Goal: Information Seeking & Learning: Check status

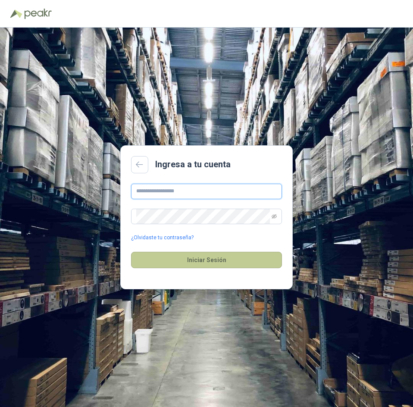
type input "**********"
click at [239, 256] on button "Iniciar Sesión" at bounding box center [206, 260] width 151 height 16
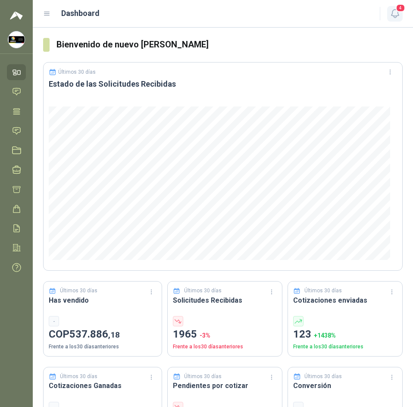
click at [400, 9] on span "4" at bounding box center [400, 8] width 9 height 8
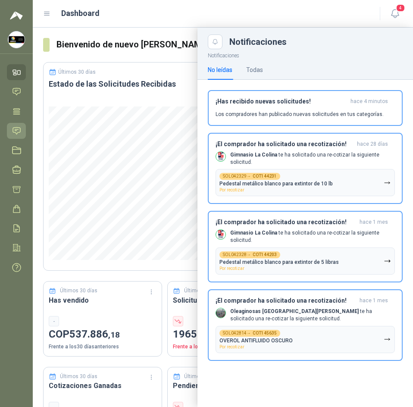
click at [16, 131] on icon at bounding box center [16, 130] width 9 height 9
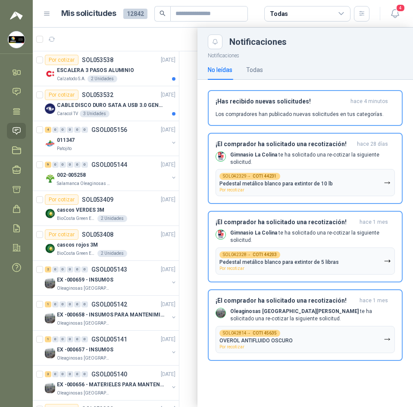
click at [194, 40] on div at bounding box center [223, 217] width 380 height 379
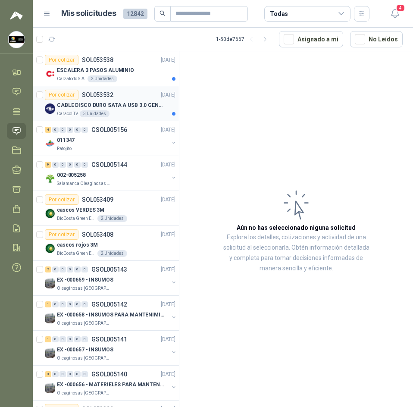
click at [149, 106] on p "CABLE DISCO DURO SATA A USB 3.0 GENERICO" at bounding box center [110, 105] width 107 height 8
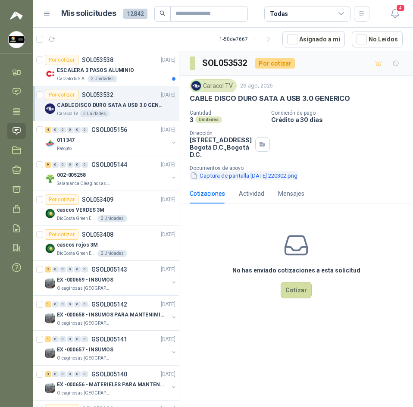
click at [246, 176] on button "Captura de pantalla 2025-08-26 220302.png" at bounding box center [244, 175] width 109 height 9
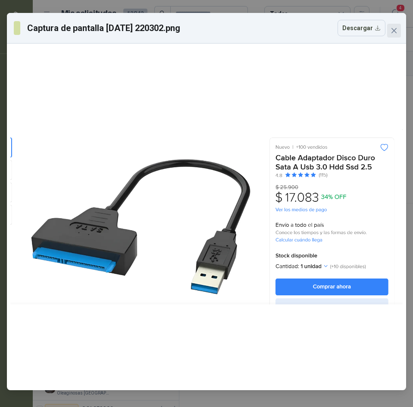
click at [395, 28] on icon "close" at bounding box center [393, 30] width 7 height 7
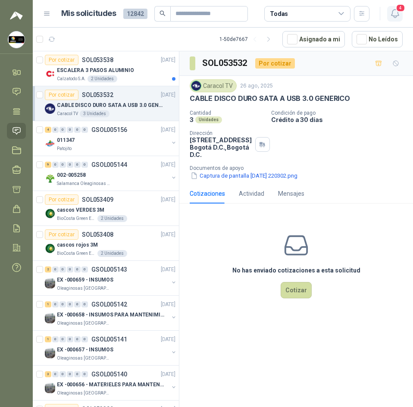
click at [403, 12] on span "4" at bounding box center [400, 8] width 9 height 8
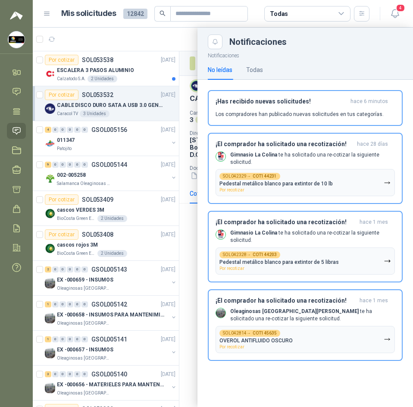
click at [94, 16] on h1 "Mis solicitudes" at bounding box center [88, 13] width 55 height 12
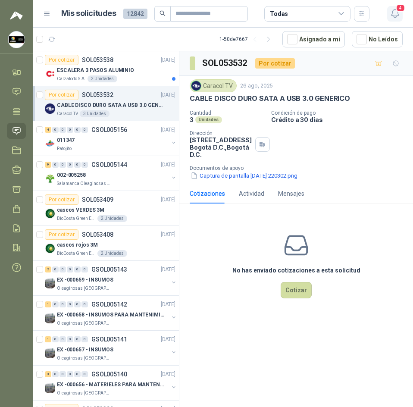
click at [398, 11] on span "4" at bounding box center [400, 8] width 9 height 8
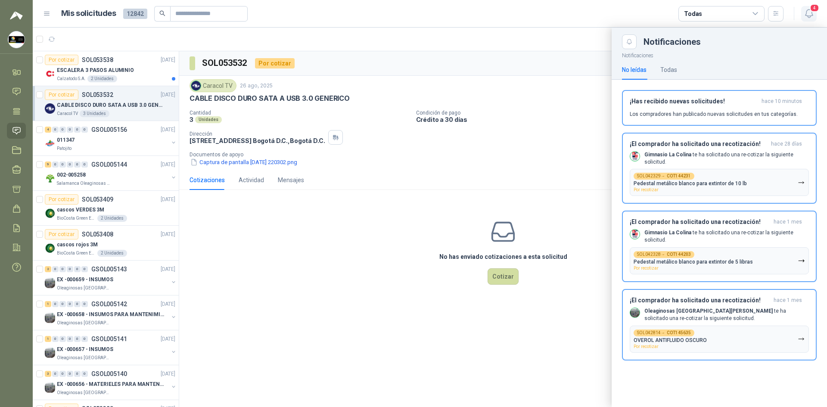
click at [412, 13] on icon "button" at bounding box center [809, 13] width 11 height 11
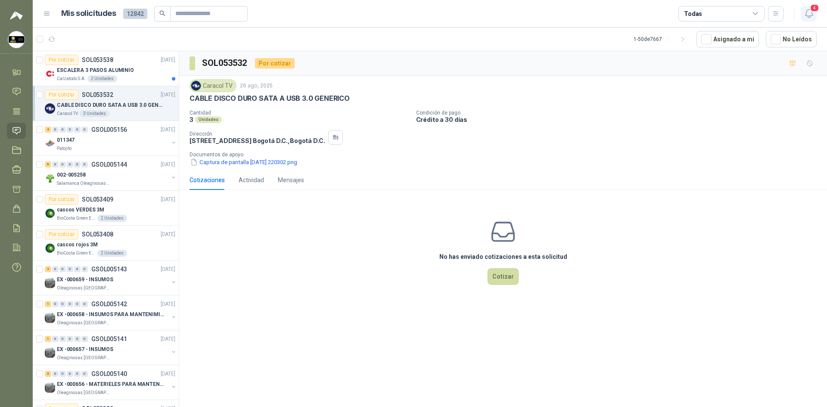
click at [412, 13] on icon "button" at bounding box center [809, 13] width 11 height 11
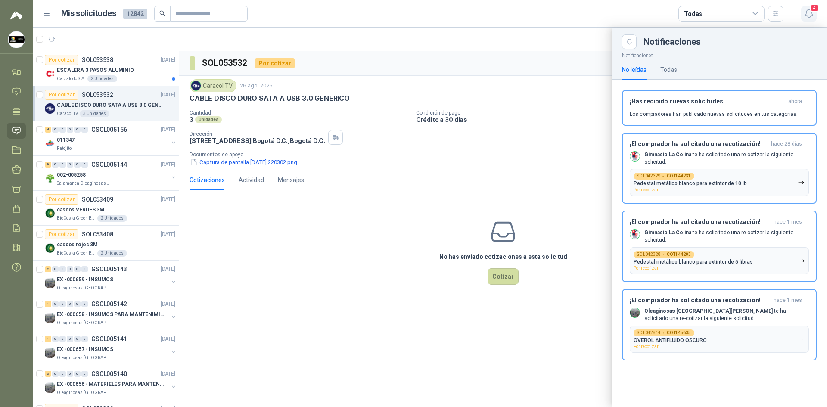
click at [412, 14] on icon "button" at bounding box center [808, 13] width 7 height 8
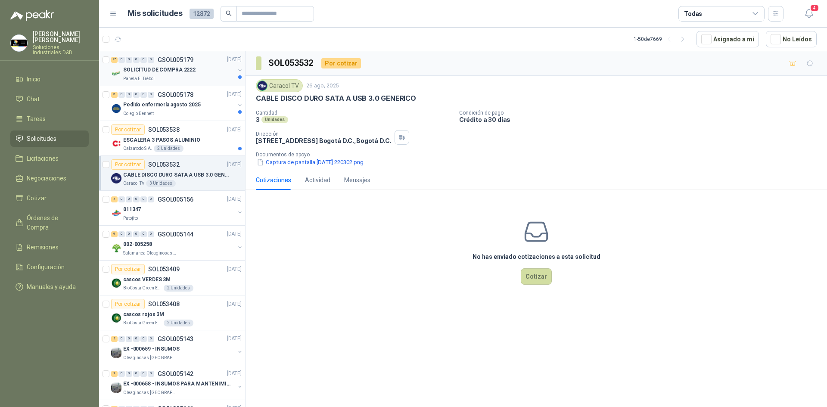
click at [156, 64] on div "25 0 0 0 0 0 GSOL005179 27/08/25" at bounding box center [177, 60] width 132 height 10
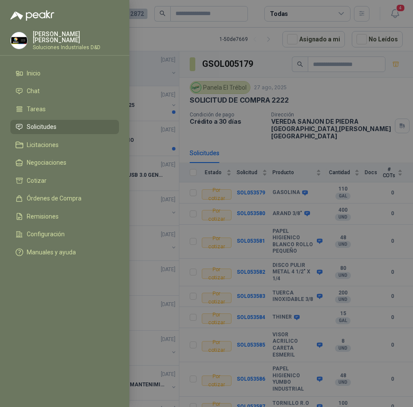
click at [176, 2] on div at bounding box center [206, 203] width 413 height 407
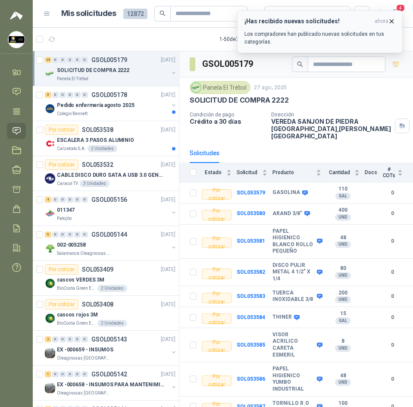
click at [393, 22] on icon "button" at bounding box center [391, 20] width 3 height 3
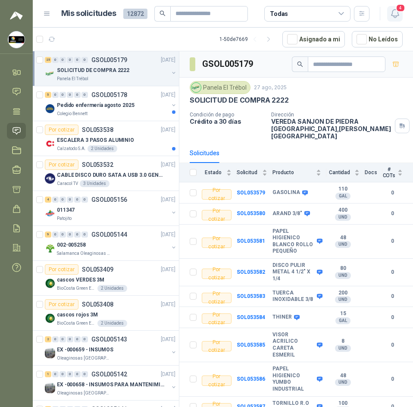
click at [398, 5] on span "4" at bounding box center [400, 8] width 9 height 8
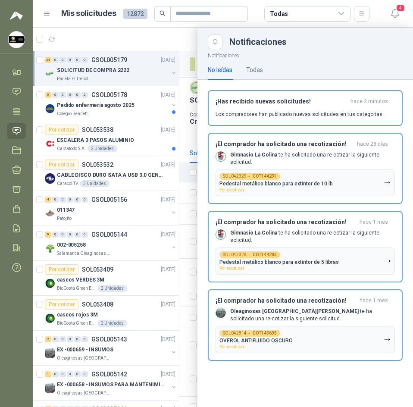
click at [371, 5] on header "Mis solicitudes 12872 Todas 4" at bounding box center [223, 14] width 380 height 28
click at [197, 35] on div "Notificaciones" at bounding box center [304, 39] width 215 height 22
click at [123, 63] on div at bounding box center [223, 217] width 380 height 379
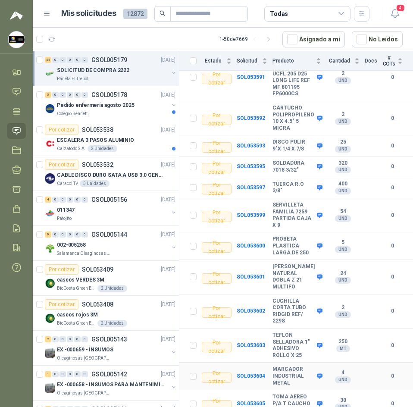
scroll to position [454, 0]
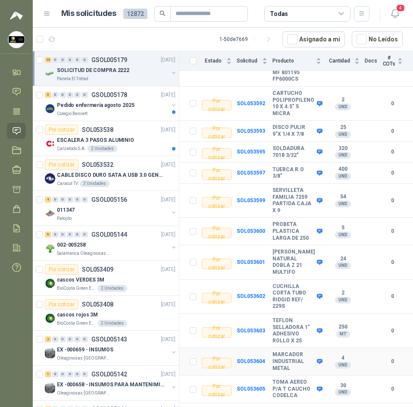
click at [276, 348] on td "MARCADOR INDUSTRIAL METAL" at bounding box center [299, 362] width 54 height 28
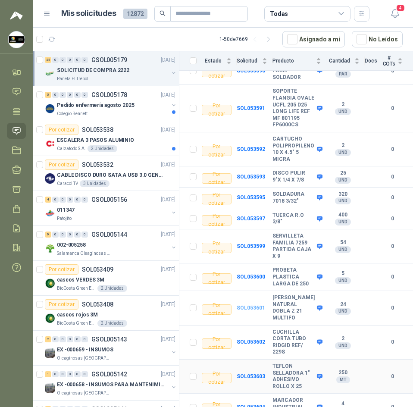
scroll to position [368, 0]
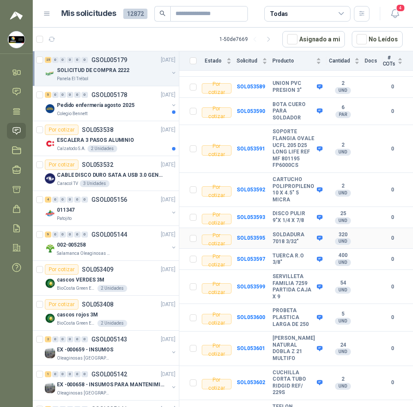
click at [277, 231] on b "SOLDADURA 7018 3/32"" at bounding box center [293, 237] width 42 height 13
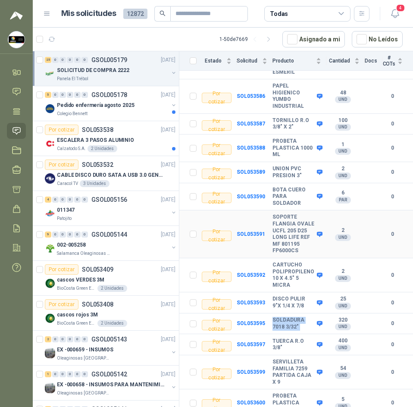
scroll to position [282, 0]
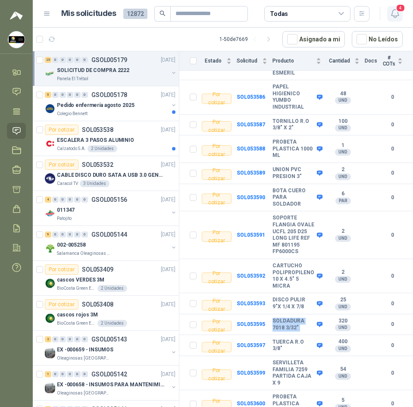
click at [397, 13] on icon "button" at bounding box center [394, 13] width 7 height 8
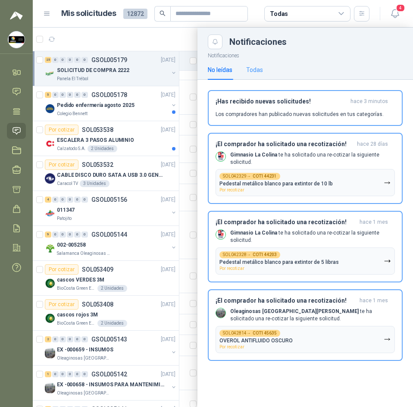
click at [258, 78] on div "Todas" at bounding box center [254, 70] width 17 height 20
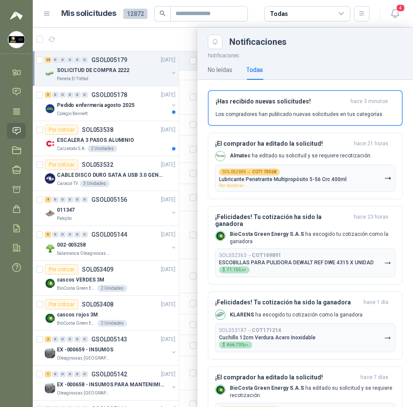
click at [176, 42] on div at bounding box center [223, 217] width 380 height 379
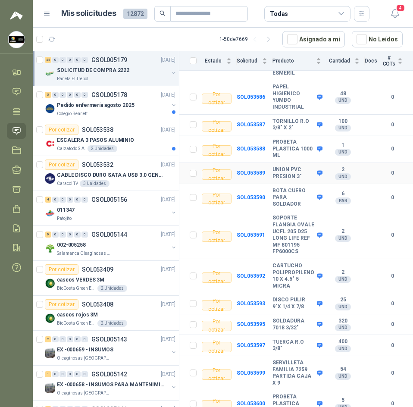
scroll to position [196, 0]
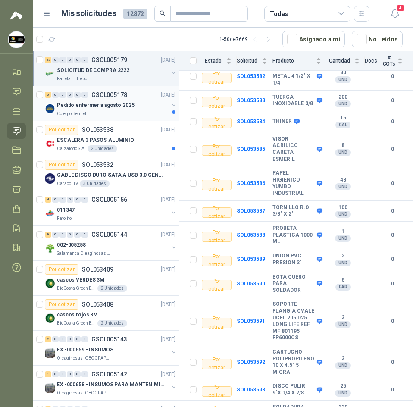
click at [108, 115] on div "Colegio Bennett" at bounding box center [113, 113] width 112 height 7
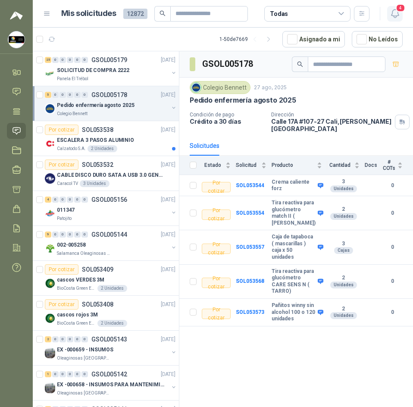
click at [392, 11] on icon "button" at bounding box center [394, 13] width 11 height 11
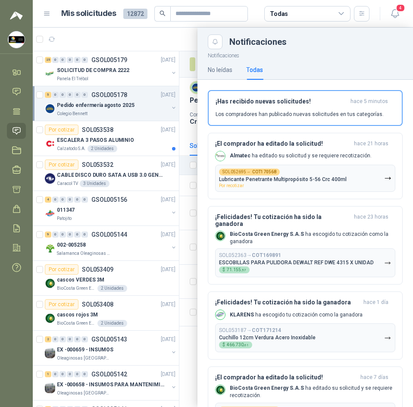
click at [169, 35] on div at bounding box center [223, 217] width 380 height 379
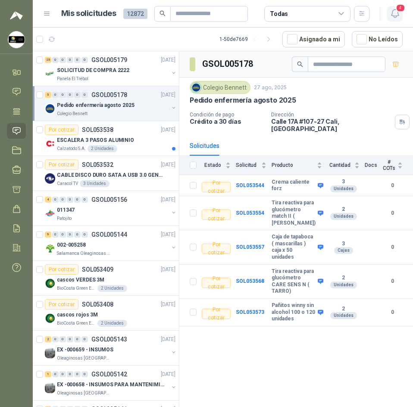
click at [394, 10] on icon "button" at bounding box center [394, 13] width 11 height 11
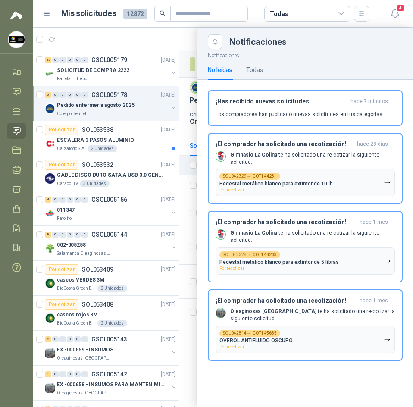
click at [170, 37] on div at bounding box center [223, 217] width 380 height 379
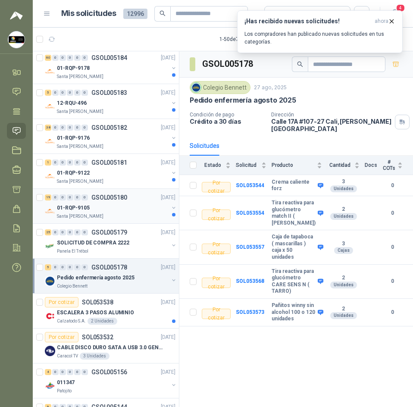
scroll to position [86, 0]
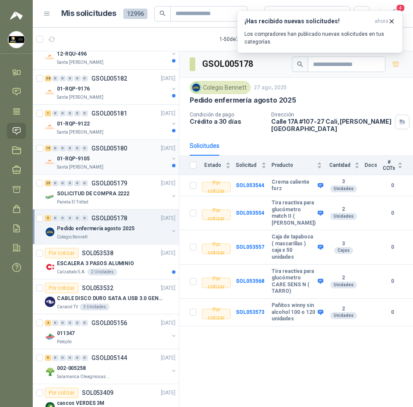
click at [125, 166] on div "Santa [PERSON_NAME]" at bounding box center [113, 167] width 112 height 7
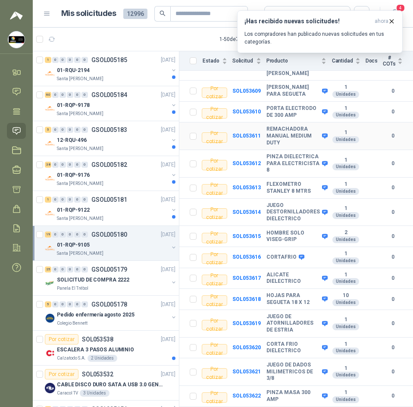
scroll to position [172, 0]
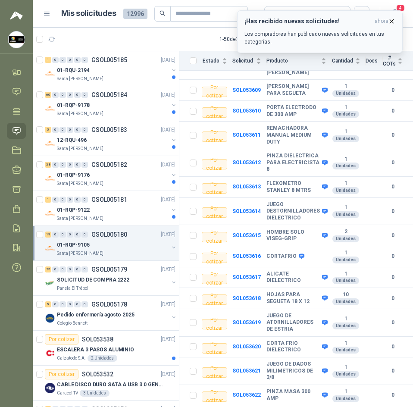
click at [389, 23] on icon "button" at bounding box center [391, 21] width 7 height 7
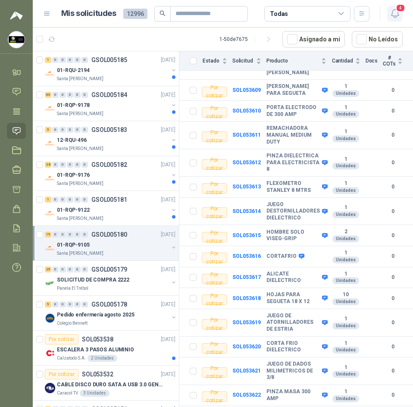
click at [394, 8] on icon "button" at bounding box center [394, 13] width 11 height 11
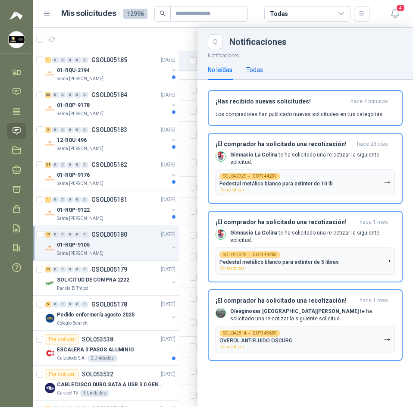
click at [249, 65] on div "Todas" at bounding box center [254, 69] width 17 height 9
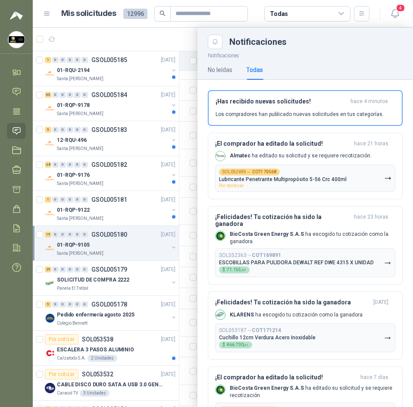
click at [151, 45] on div at bounding box center [223, 217] width 380 height 379
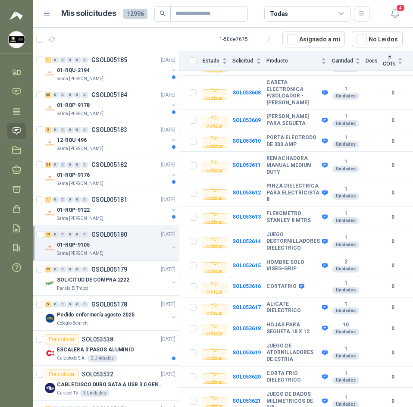
scroll to position [51, 0]
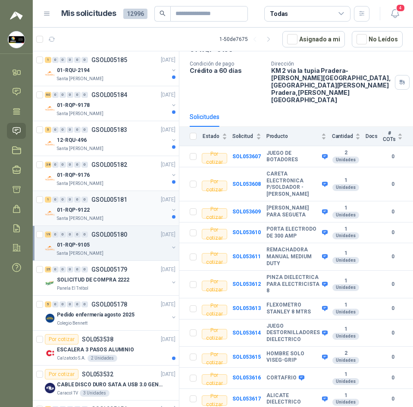
click at [86, 205] on div "01-RQP-9122" at bounding box center [113, 210] width 112 height 10
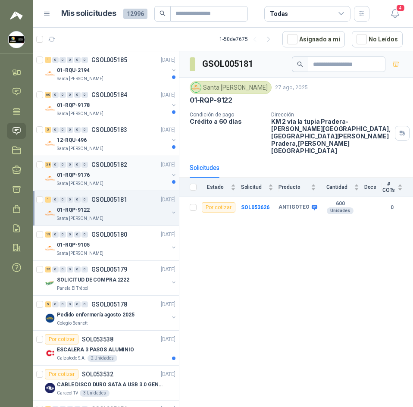
click at [110, 171] on div "01-RQP-9176" at bounding box center [113, 175] width 112 height 10
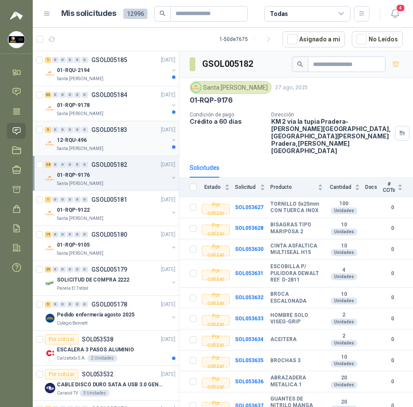
click at [58, 137] on p "12-RQU-496" at bounding box center [72, 140] width 30 height 8
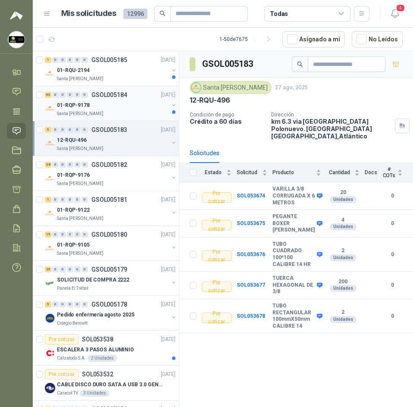
click at [128, 100] on div "01-RQP-9178" at bounding box center [113, 105] width 112 height 10
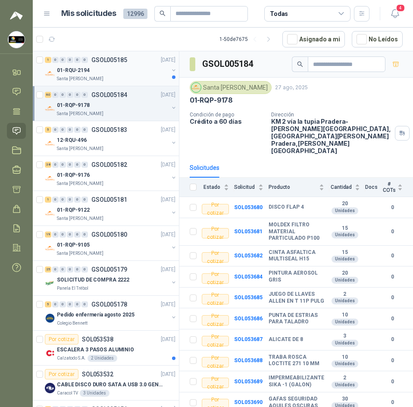
click at [126, 75] on div "01-RQU-2194" at bounding box center [113, 70] width 112 height 10
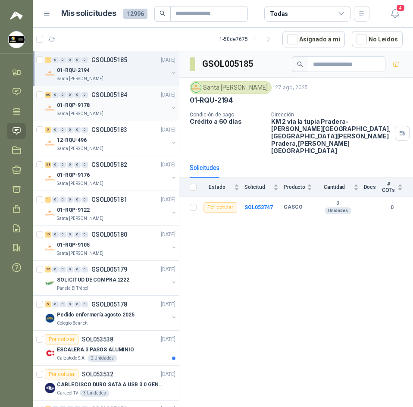
click at [88, 112] on p "Santa [PERSON_NAME]" at bounding box center [80, 113] width 47 height 7
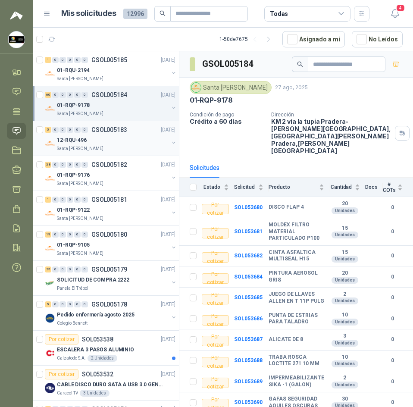
click at [105, 134] on div "5 0 0 0 0 0 GSOL005183 27/08/25" at bounding box center [111, 130] width 132 height 10
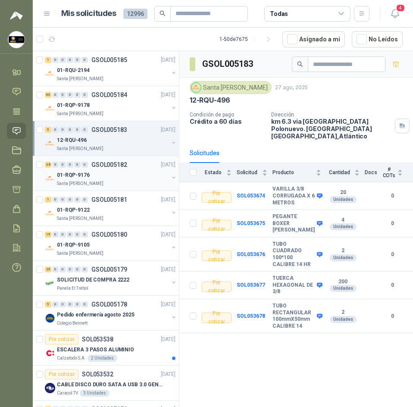
click at [117, 173] on div "01-RQP-9176" at bounding box center [113, 175] width 112 height 10
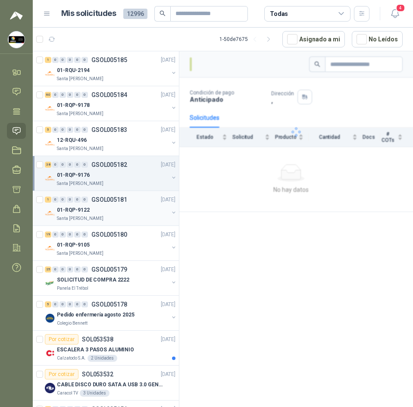
click at [120, 212] on div "01-RQP-9122" at bounding box center [113, 210] width 112 height 10
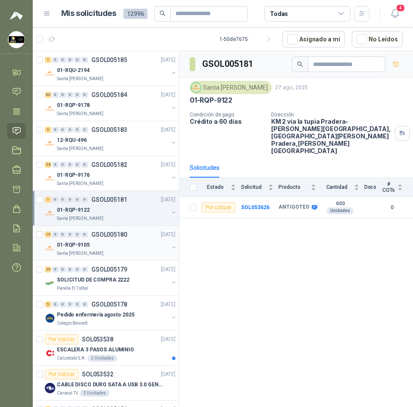
click at [100, 249] on div "01-RQP-9105" at bounding box center [113, 245] width 112 height 10
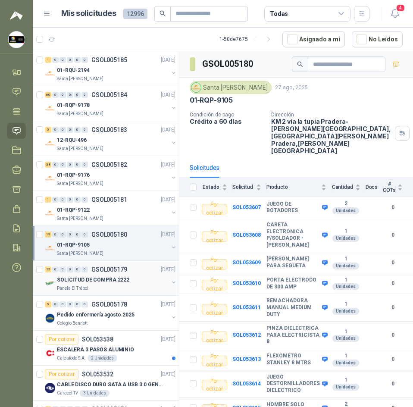
click at [103, 272] on p "GSOL005179" at bounding box center [109, 269] width 36 height 6
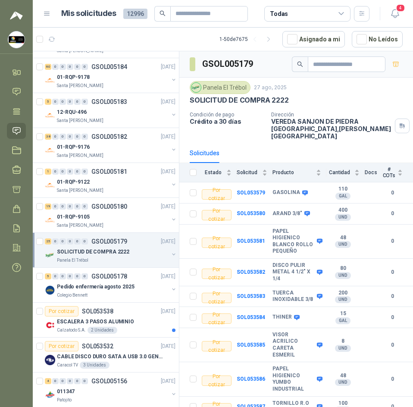
scroll to position [43, 0]
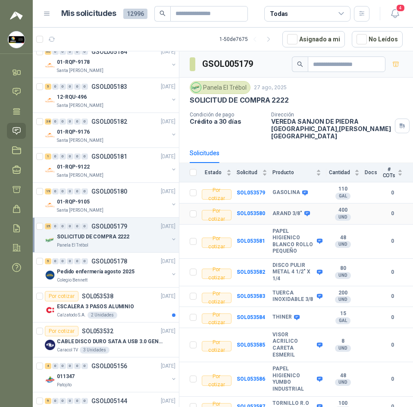
click at [278, 210] on b "ARAND 3/8"" at bounding box center [287, 213] width 30 height 7
copy div "ARAND 3/8""
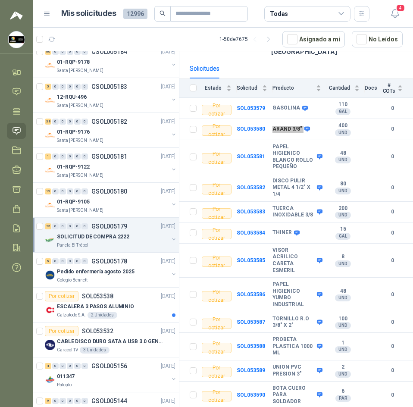
scroll to position [86, 0]
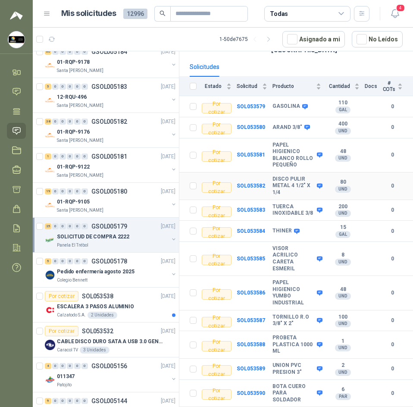
click at [272, 176] on b "DISCO PULIR METAL 4 1/2" X 1/4" at bounding box center [293, 186] width 42 height 20
copy div "DISCO PULIR METAL 4 1/2" X 1/4"
click at [306, 207] on b "TUERCA INOXIDABLE 3/8" at bounding box center [293, 209] width 42 height 13
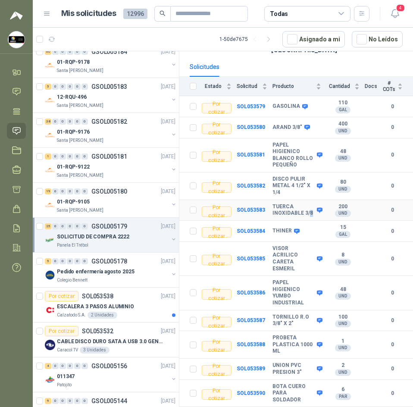
click at [306, 207] on b "TUERCA INOXIDABLE 3/8" at bounding box center [293, 209] width 42 height 13
copy div "TUERCA INOXIDABLE 3/8"
click at [280, 227] on b "THINER" at bounding box center [281, 230] width 19 height 7
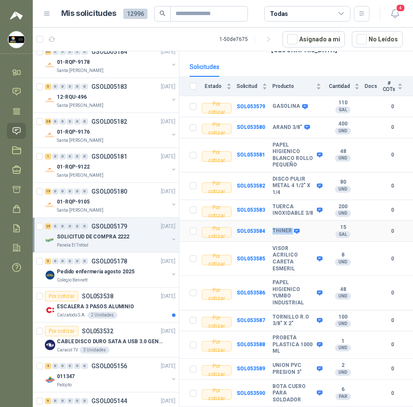
click at [280, 227] on b "THINER" at bounding box center [281, 230] width 19 height 7
copy div "THINER"
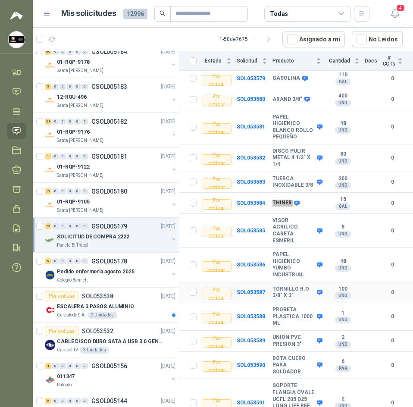
scroll to position [129, 0]
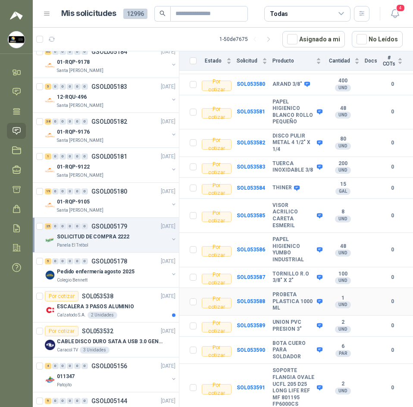
click at [279, 291] on b "PROBETA PLASTICA 1000 ML" at bounding box center [293, 301] width 42 height 20
click at [278, 291] on b "PROBETA PLASTICA 1000 ML" at bounding box center [293, 301] width 42 height 20
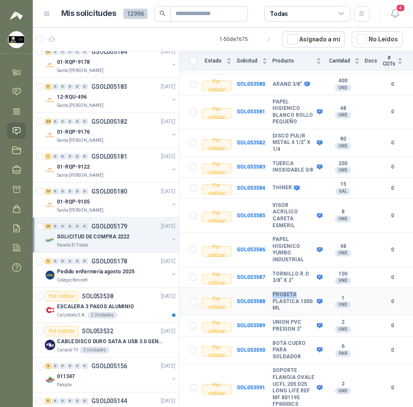
click at [280, 291] on b "PROBETA PLASTICA 1000 ML" at bounding box center [293, 301] width 42 height 20
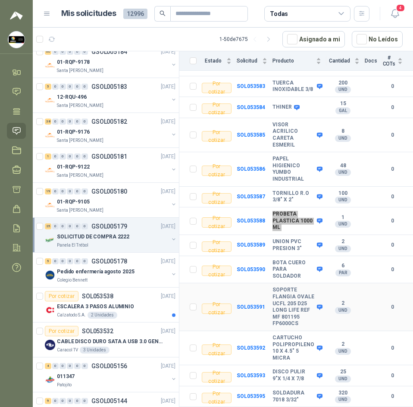
scroll to position [215, 0]
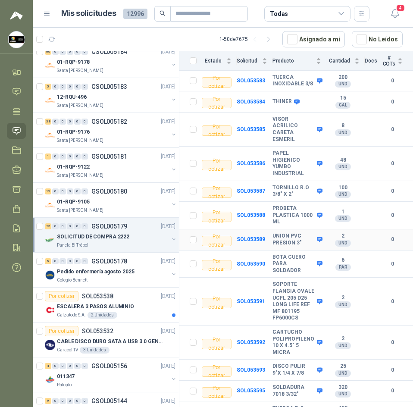
click at [280, 233] on b "UNION PVC PRESION 3"" at bounding box center [293, 239] width 42 height 13
copy div "UNION PVC PRESION 3""
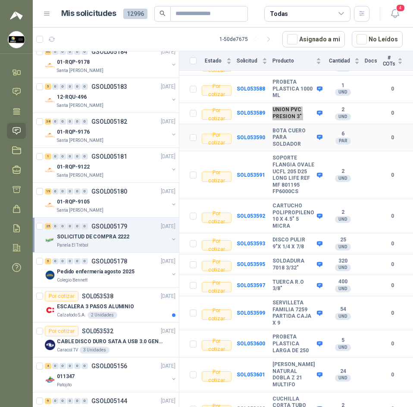
scroll to position [388, 0]
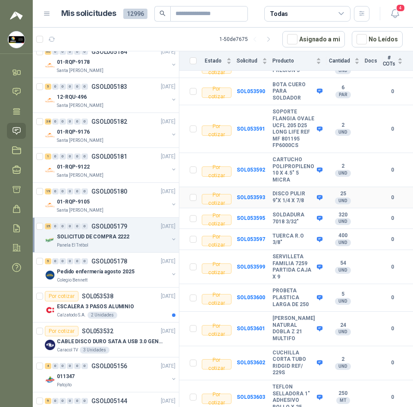
click at [281, 190] on b "DISCO PULIR 9"X 1/4 X 7/8" at bounding box center [293, 196] width 42 height 13
copy div "DISCO PULIR 9"X 1/4 X 7/8"
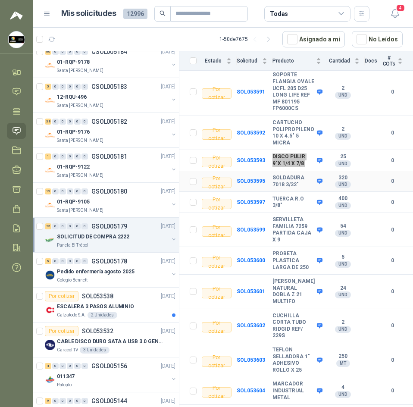
scroll to position [454, 0]
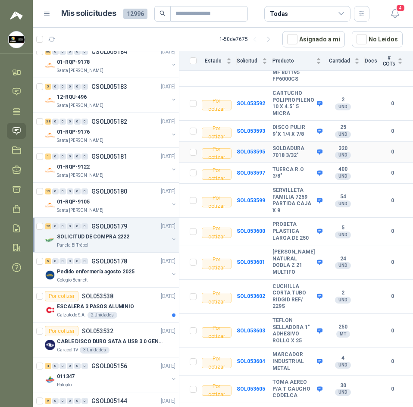
click at [281, 145] on b "SOLDADURA 7018 3/32"" at bounding box center [293, 151] width 42 height 13
copy div "SOLDADURA 7018 3/32""
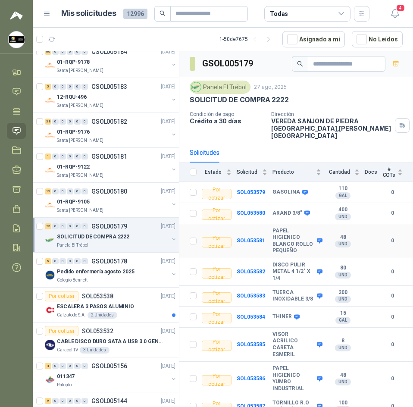
scroll to position [0, 0]
click at [214, 84] on div "Panela El Trébol" at bounding box center [220, 87] width 61 height 13
copy div "Panela El Trébol"
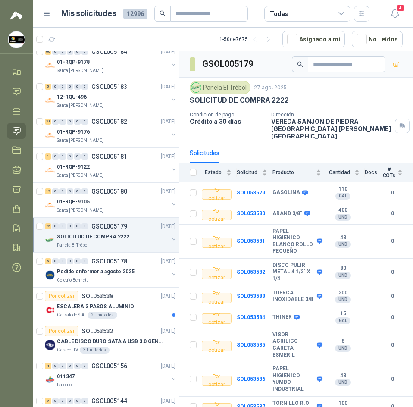
click at [218, 62] on h3 "GSOL005179" at bounding box center [228, 63] width 52 height 13
copy h3 "GSOL005179"
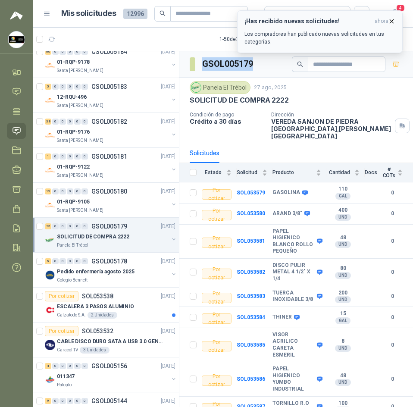
click at [393, 19] on icon "button" at bounding box center [391, 21] width 7 height 7
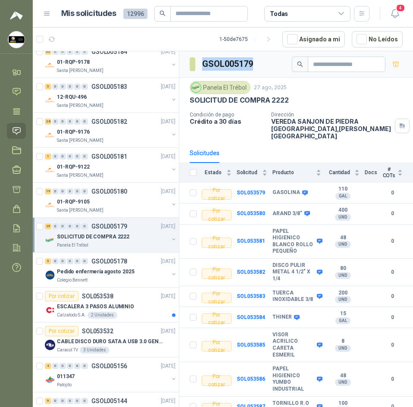
click at [394, 16] on icon "button" at bounding box center [394, 13] width 11 height 11
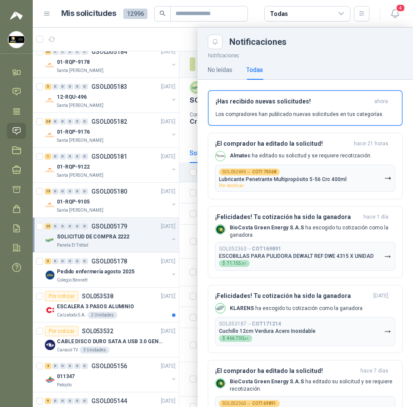
click at [163, 43] on div at bounding box center [223, 217] width 380 height 379
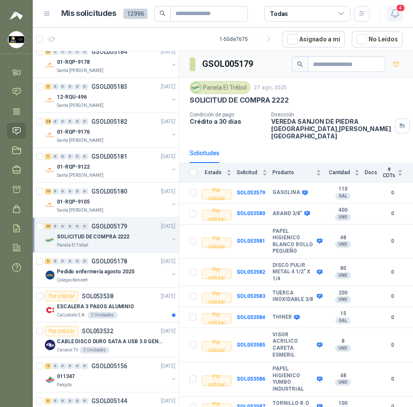
click at [400, 9] on span "4" at bounding box center [400, 8] width 9 height 8
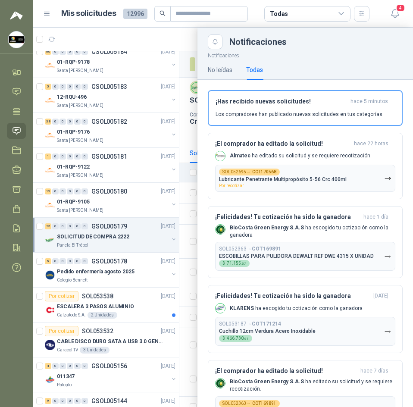
click at [86, 31] on div at bounding box center [223, 217] width 380 height 379
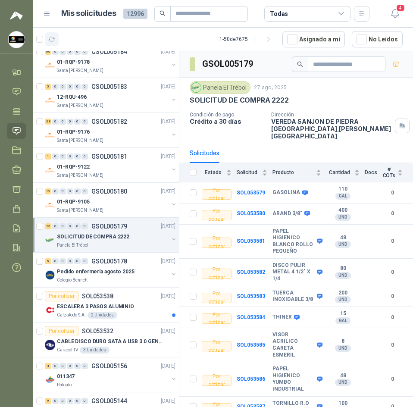
click at [53, 41] on icon "button" at bounding box center [52, 39] width 6 height 4
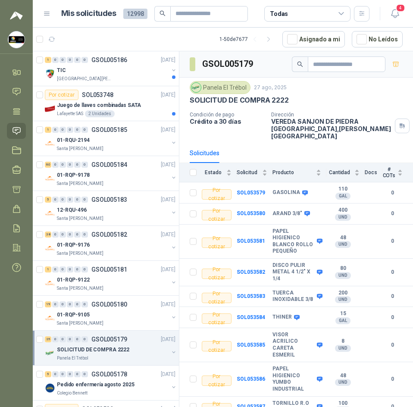
click at [374, 11] on div "4" at bounding box center [385, 13] width 33 height 13
click at [399, 14] on icon "button" at bounding box center [394, 13] width 11 height 11
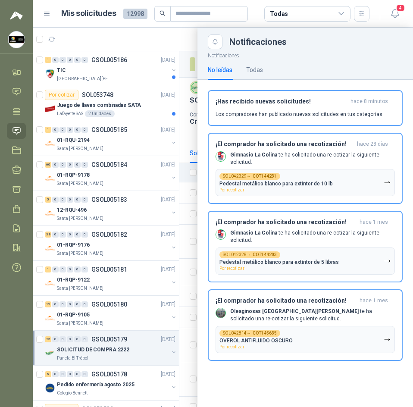
click at [76, 51] on div at bounding box center [223, 217] width 380 height 379
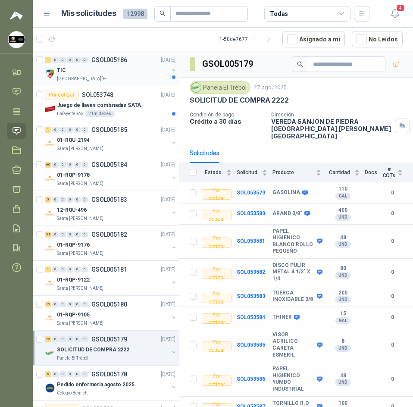
click at [101, 75] on div "[GEOGRAPHIC_DATA][PERSON_NAME]" at bounding box center [113, 78] width 112 height 7
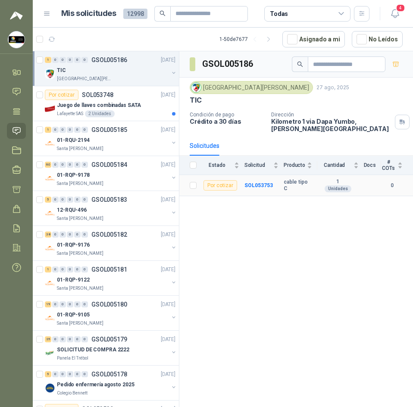
click at [251, 181] on td "SOL053753" at bounding box center [263, 185] width 39 height 21
click at [256, 187] on b "SOL053753" at bounding box center [258, 185] width 28 height 6
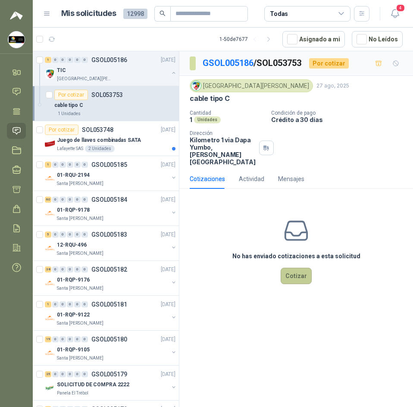
click at [292, 268] on button "Cotizar" at bounding box center [295, 276] width 31 height 16
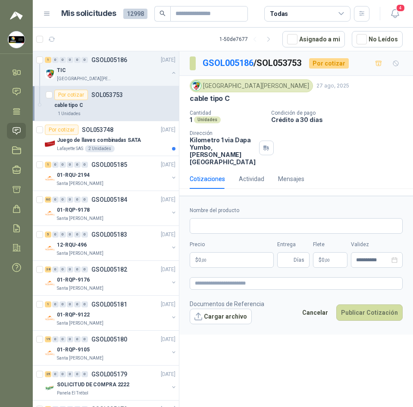
click at [90, 36] on article "1 - 50 de 7677 Asignado a mi No Leídos" at bounding box center [223, 39] width 380 height 23
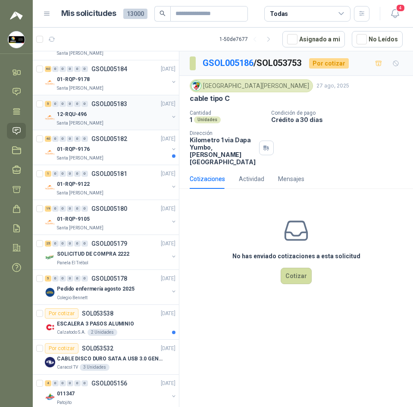
scroll to position [215, 0]
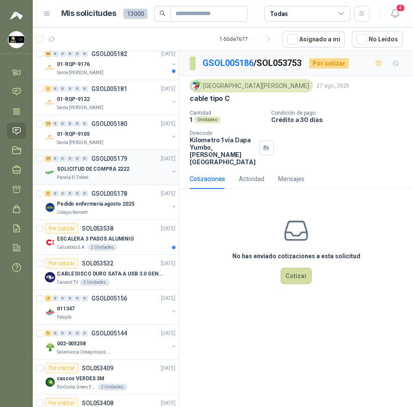
click at [106, 171] on p "SOLICITUD DE COMPRA 2222" at bounding box center [93, 169] width 72 height 8
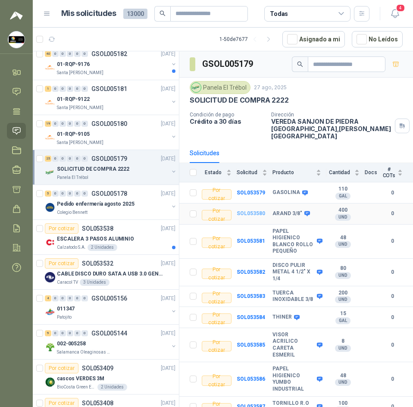
click at [245, 210] on b "SOL053580" at bounding box center [251, 213] width 28 height 6
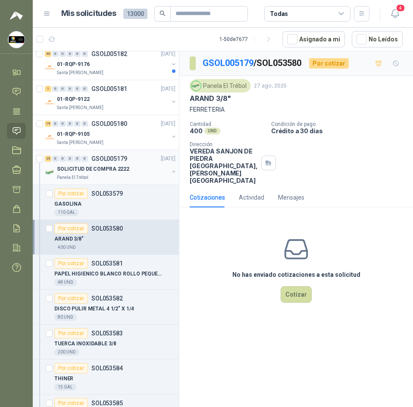
click at [99, 173] on div "SOLICITUD DE COMPRA 2222" at bounding box center [113, 169] width 112 height 10
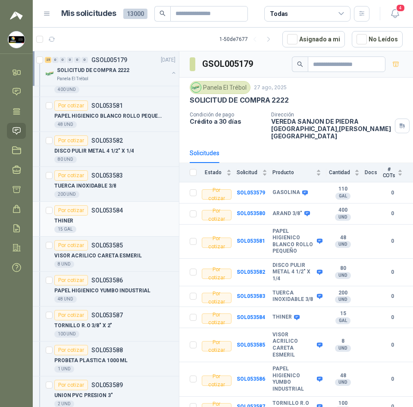
scroll to position [388, 0]
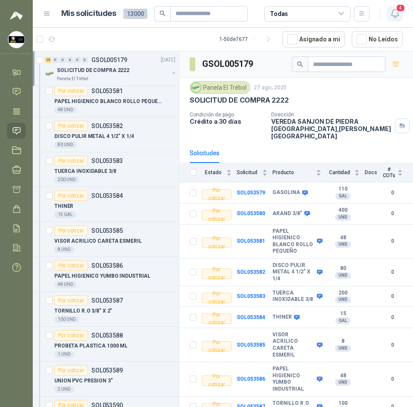
click at [393, 12] on icon "button" at bounding box center [394, 13] width 11 height 11
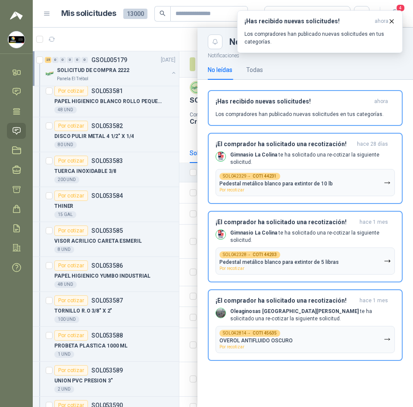
click at [111, 24] on header "Mis solicitudes 13000 Todas 4" at bounding box center [223, 14] width 380 height 28
click at [394, 25] on icon "button" at bounding box center [391, 21] width 7 height 7
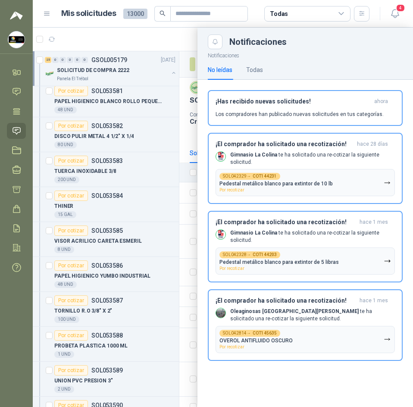
click at [190, 45] on div at bounding box center [223, 217] width 380 height 379
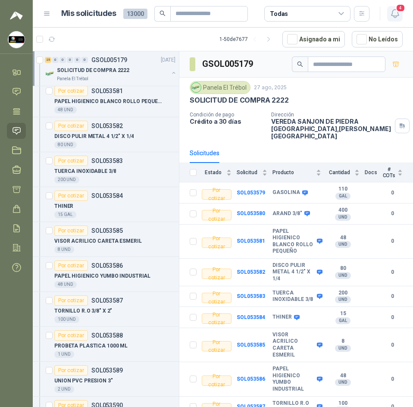
click at [393, 15] on icon "button" at bounding box center [394, 13] width 11 height 11
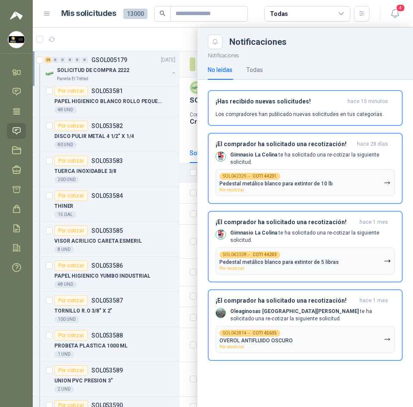
click at [171, 47] on div at bounding box center [223, 217] width 380 height 379
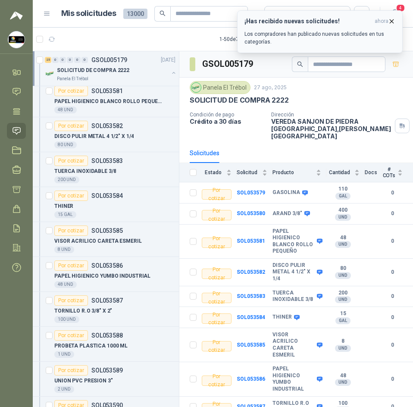
click at [389, 19] on icon "button" at bounding box center [391, 21] width 7 height 7
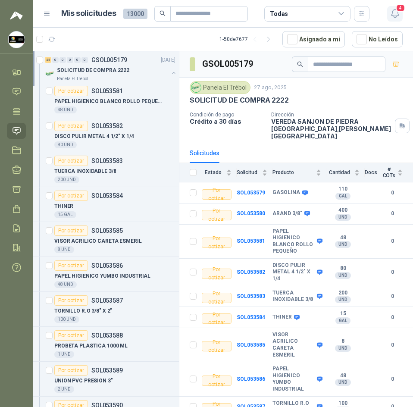
click at [393, 10] on icon "button" at bounding box center [394, 13] width 11 height 11
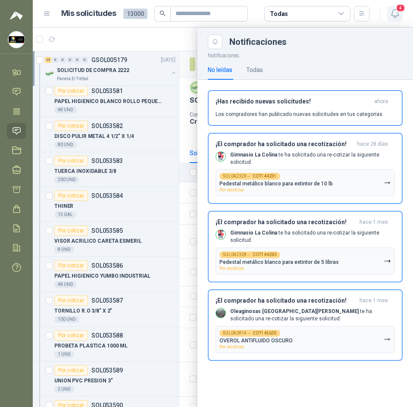
click at [393, 10] on icon "button" at bounding box center [394, 13] width 11 height 11
